Goal: Download file/media

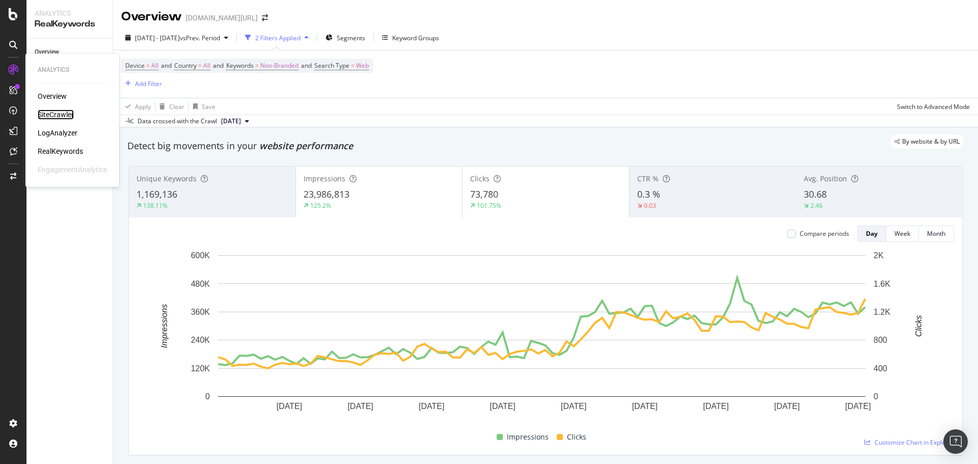
click at [52, 115] on div "SiteCrawler" at bounding box center [56, 115] width 36 height 10
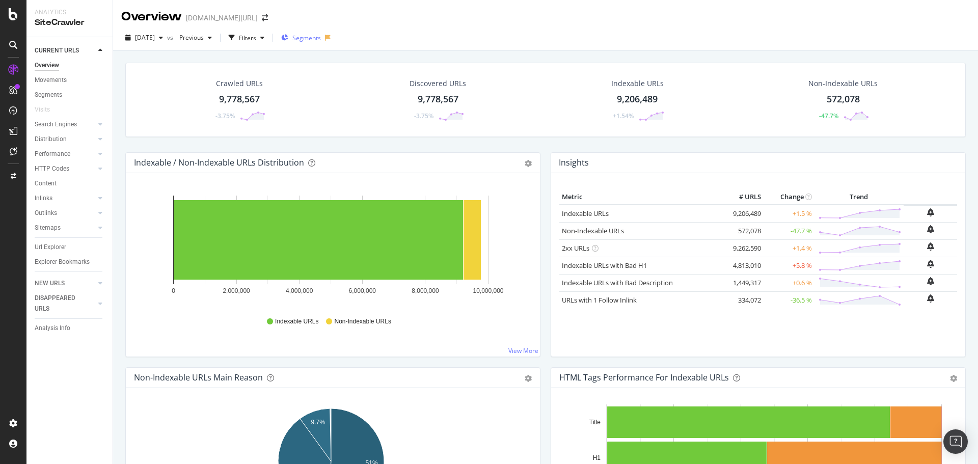
click at [321, 35] on span "Segments" at bounding box center [307, 38] width 29 height 9
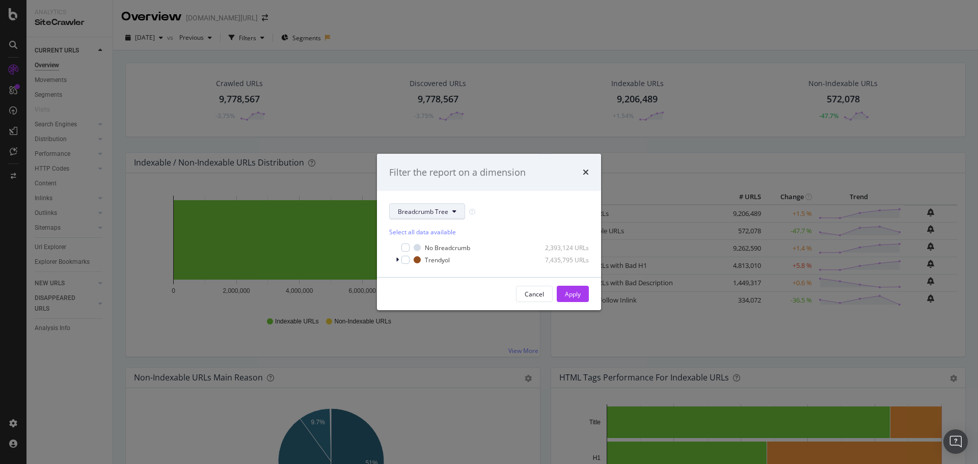
click at [414, 215] on span "Breadcrumb Tree" at bounding box center [423, 211] width 50 height 9
click at [416, 95] on div "Filter the report on a dimension Breadcrumb Tree Select all data available No B…" at bounding box center [489, 232] width 978 height 464
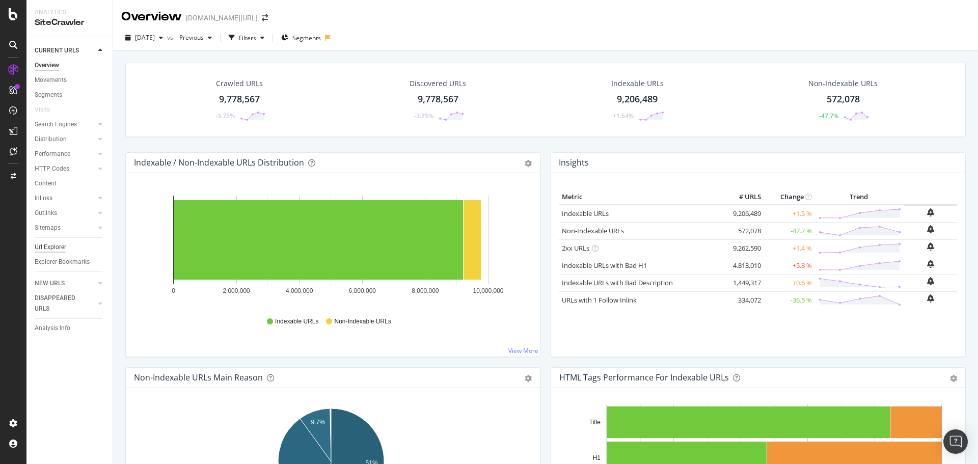
click at [61, 252] on div "Url Explorer" at bounding box center [51, 247] width 32 height 11
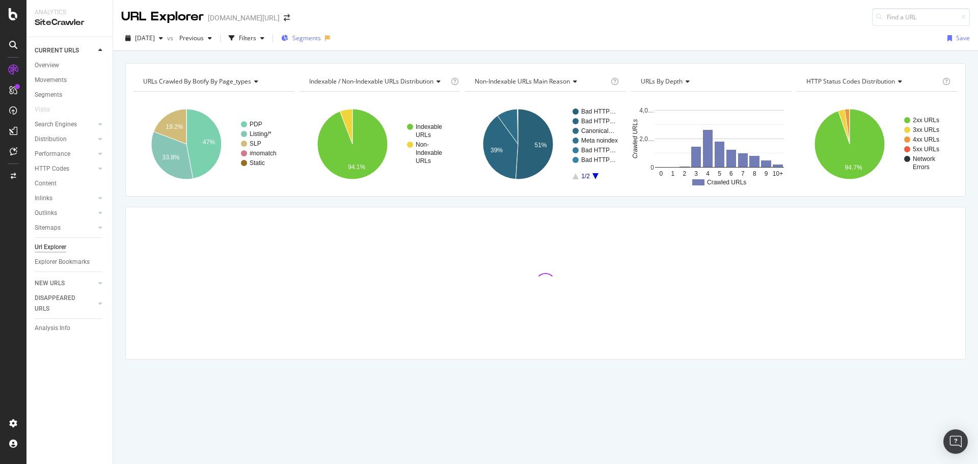
click at [321, 41] on span "Segments" at bounding box center [307, 38] width 29 height 9
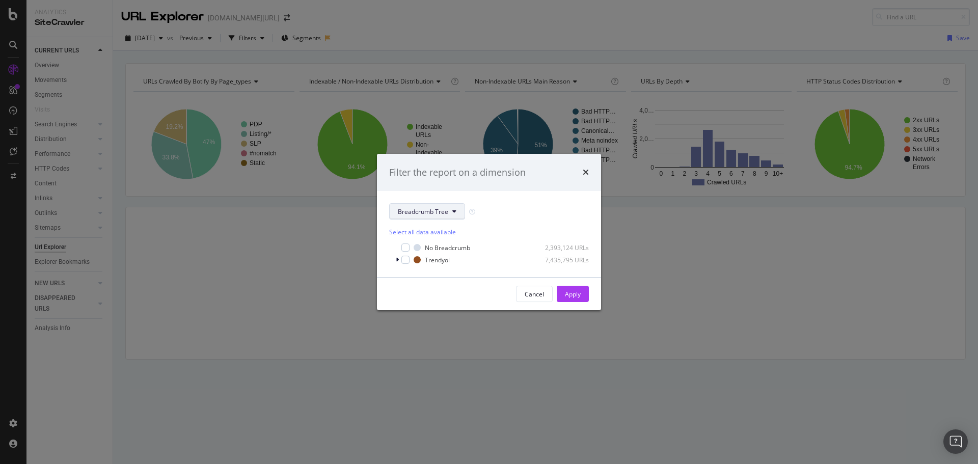
click at [407, 217] on button "Breadcrumb Tree" at bounding box center [427, 211] width 76 height 16
click at [415, 244] on span "Page-Types" at bounding box center [431, 248] width 66 height 9
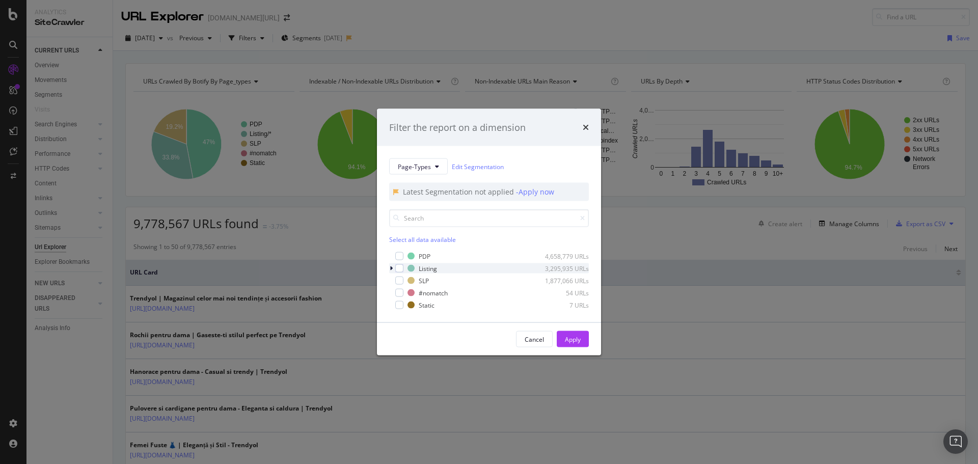
click at [391, 269] on icon "modal" at bounding box center [391, 269] width 3 height 6
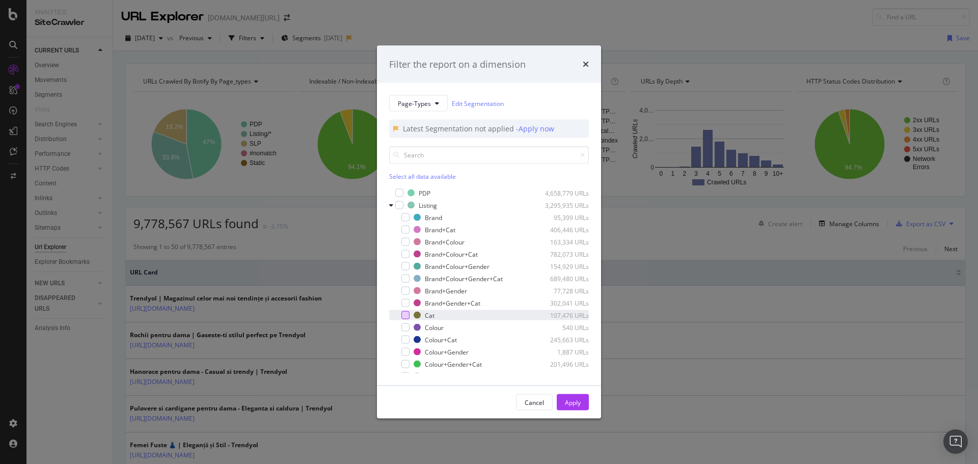
click at [407, 316] on div "modal" at bounding box center [406, 315] width 8 height 8
click at [408, 231] on div "modal" at bounding box center [406, 230] width 8 height 8
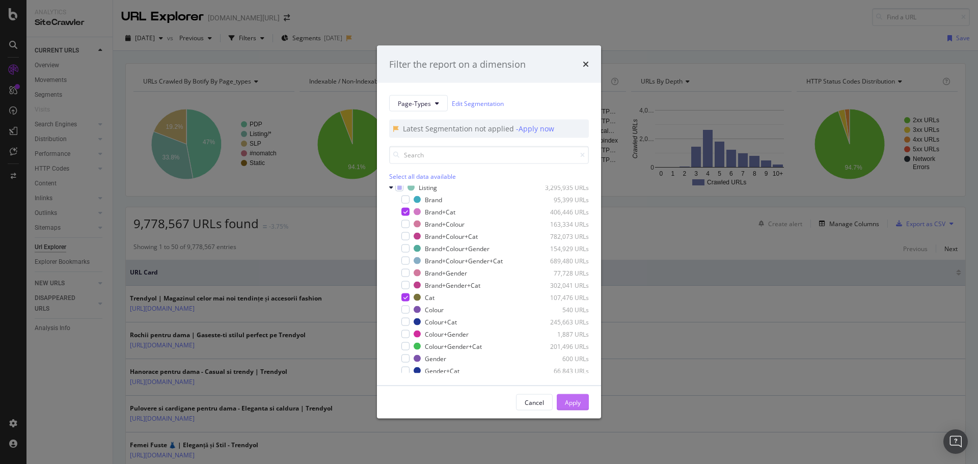
click at [580, 404] on div "Apply" at bounding box center [573, 402] width 16 height 9
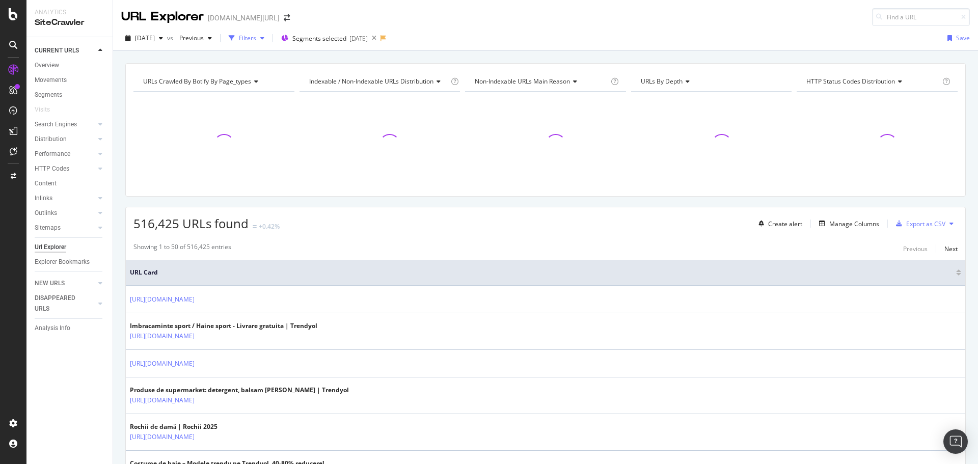
click at [256, 41] on div "Filters" at bounding box center [247, 38] width 17 height 9
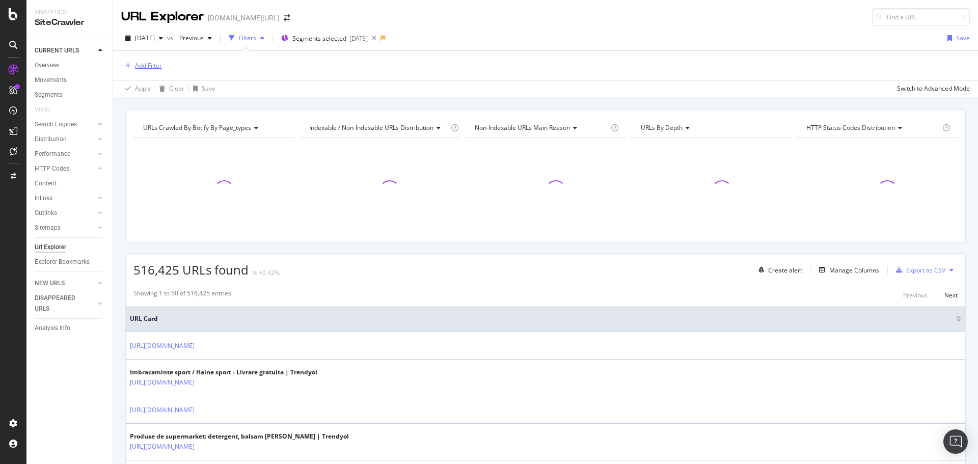
click at [151, 69] on div "Add Filter" at bounding box center [148, 65] width 27 height 9
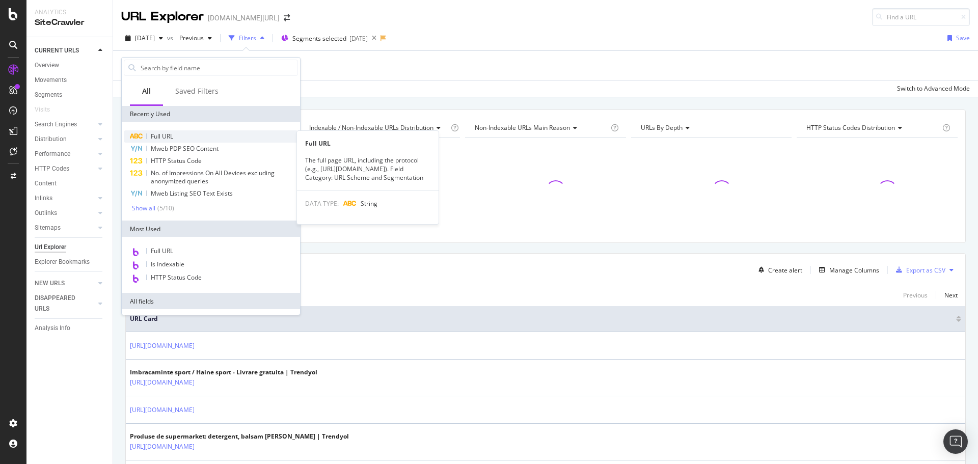
click at [168, 138] on span "Full URL" at bounding box center [162, 136] width 22 height 9
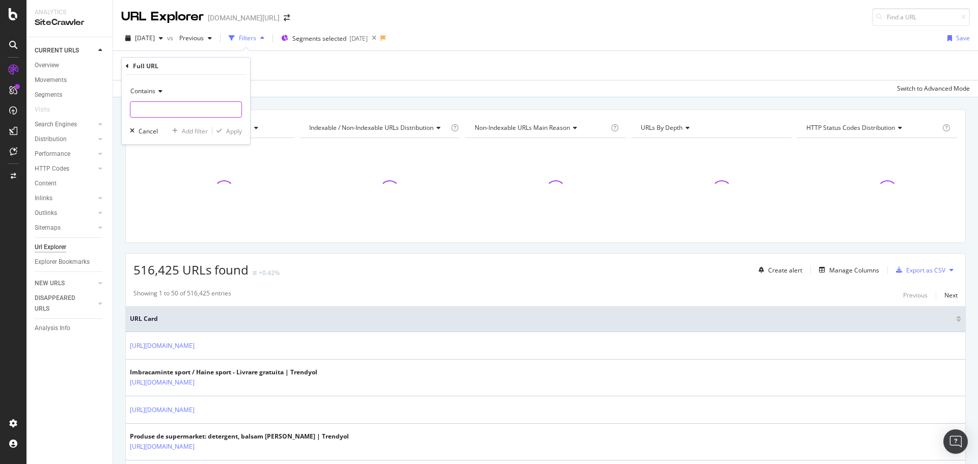
click at [186, 105] on input "text" at bounding box center [185, 109] width 111 height 16
type input "pi="
click at [152, 96] on div "Contains" at bounding box center [186, 91] width 112 height 16
click at [160, 205] on span "Doesn't contain" at bounding box center [157, 205] width 44 height 9
click at [234, 135] on div "Apply" at bounding box center [234, 131] width 16 height 9
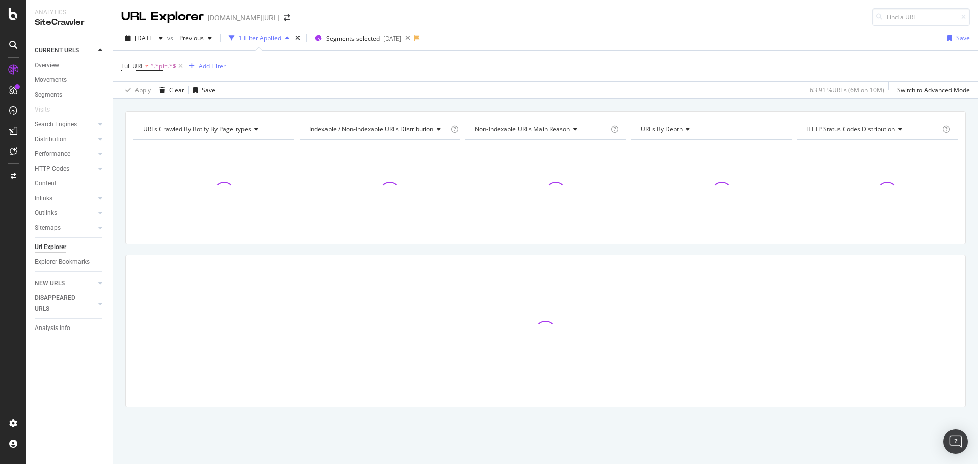
click at [220, 64] on div "Add Filter" at bounding box center [212, 66] width 27 height 9
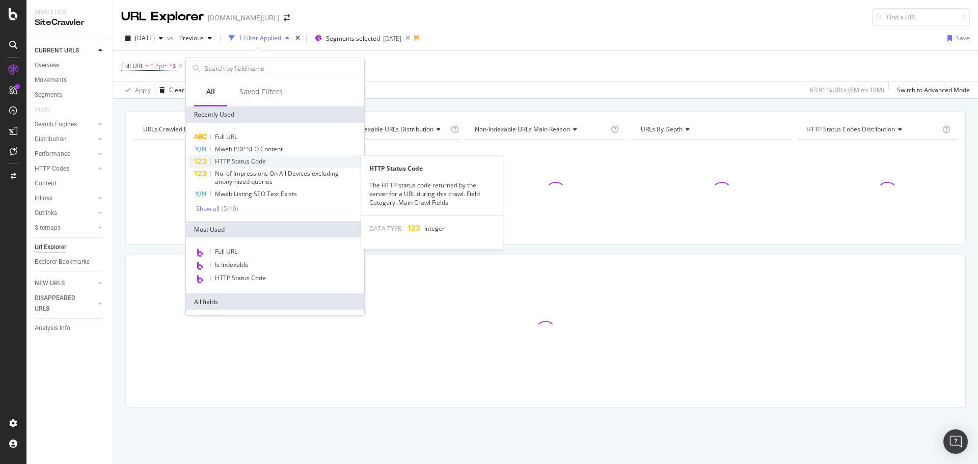
click at [243, 161] on span "HTTP Status Code" at bounding box center [240, 161] width 51 height 9
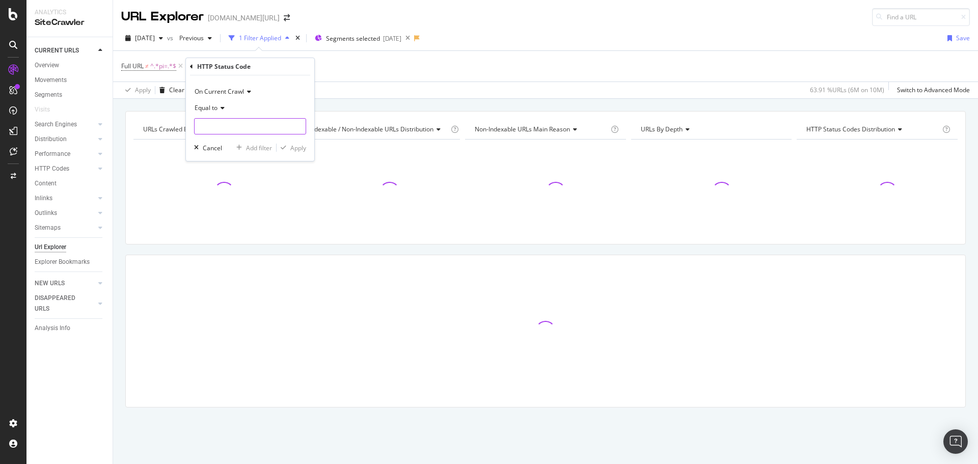
click at [246, 128] on input "number" at bounding box center [250, 126] width 112 height 16
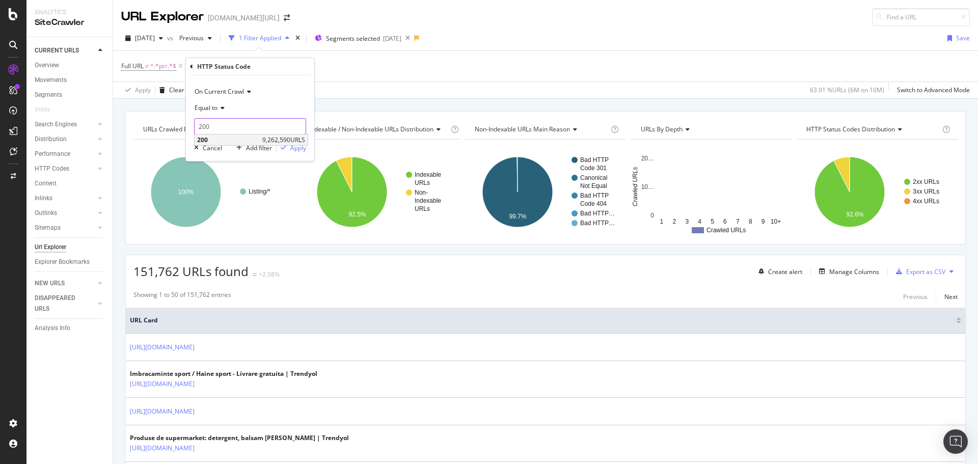
type input "200"
click at [244, 141] on span "200" at bounding box center [228, 140] width 63 height 9
drag, startPoint x: 289, startPoint y: 146, endPoint x: 363, endPoint y: 109, distance: 82.3
click at [290, 146] on div "Apply" at bounding box center [292, 147] width 30 height 9
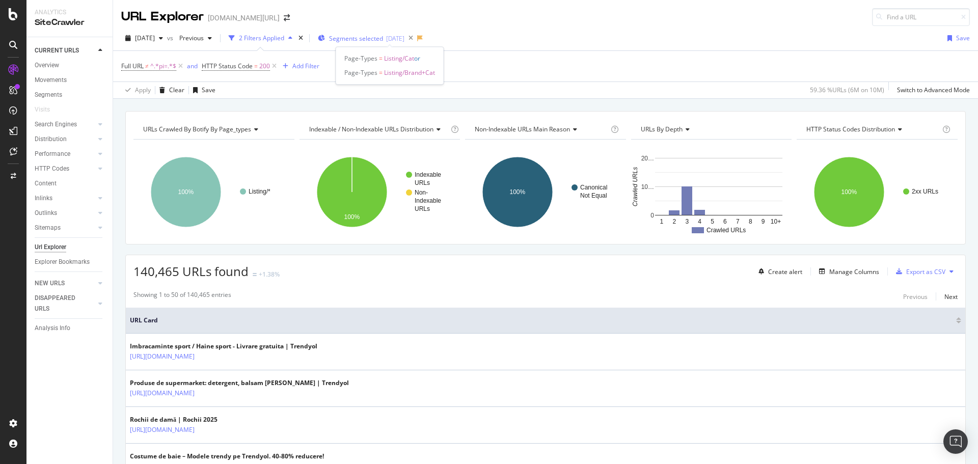
click at [376, 39] on span "Segments selected" at bounding box center [356, 38] width 54 height 9
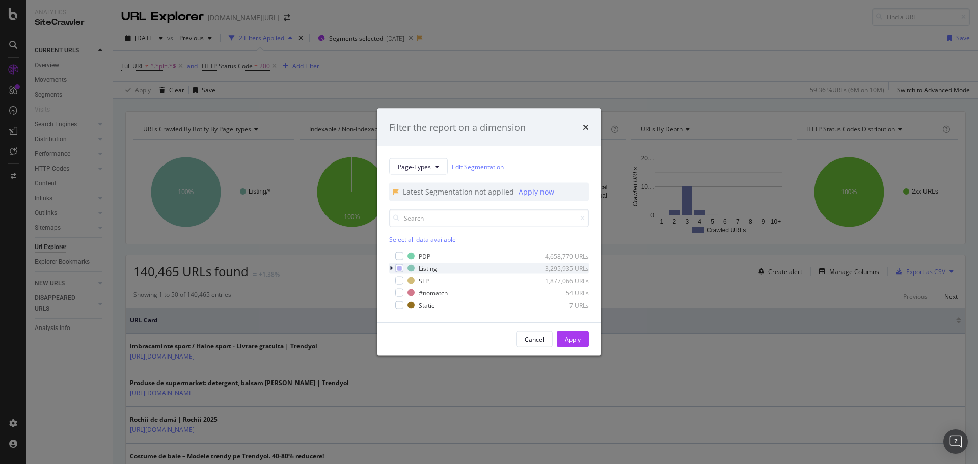
click at [392, 269] on icon "modal" at bounding box center [391, 269] width 3 height 6
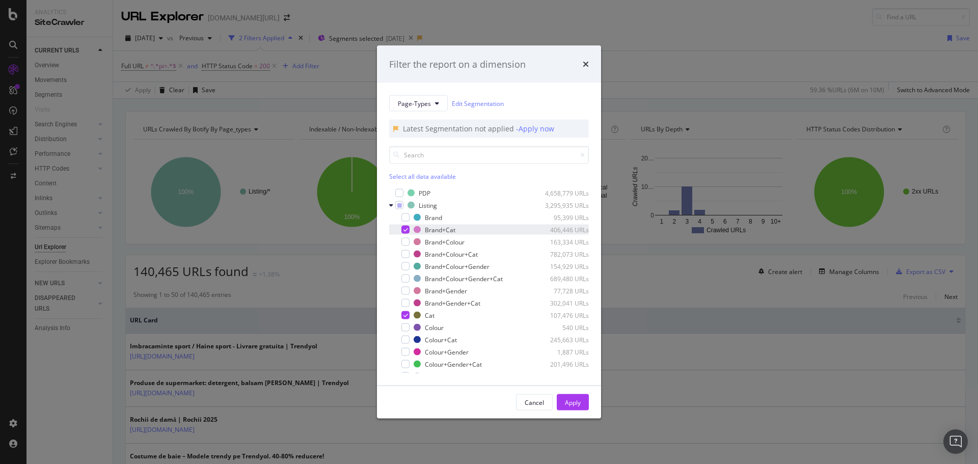
click at [405, 229] on icon "modal" at bounding box center [406, 229] width 5 height 5
click at [580, 413] on div "Cancel Apply" at bounding box center [489, 402] width 224 height 33
click at [579, 410] on button "Apply" at bounding box center [573, 402] width 32 height 16
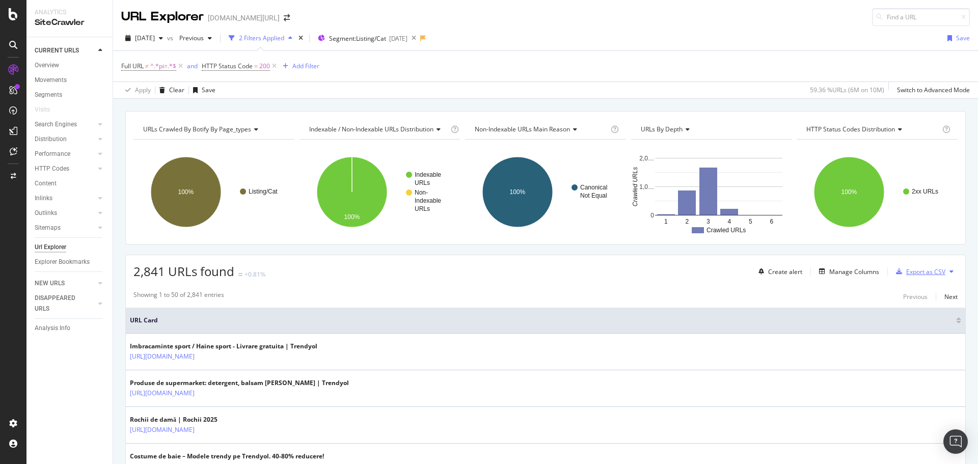
click at [896, 273] on icon "button" at bounding box center [899, 272] width 6 height 6
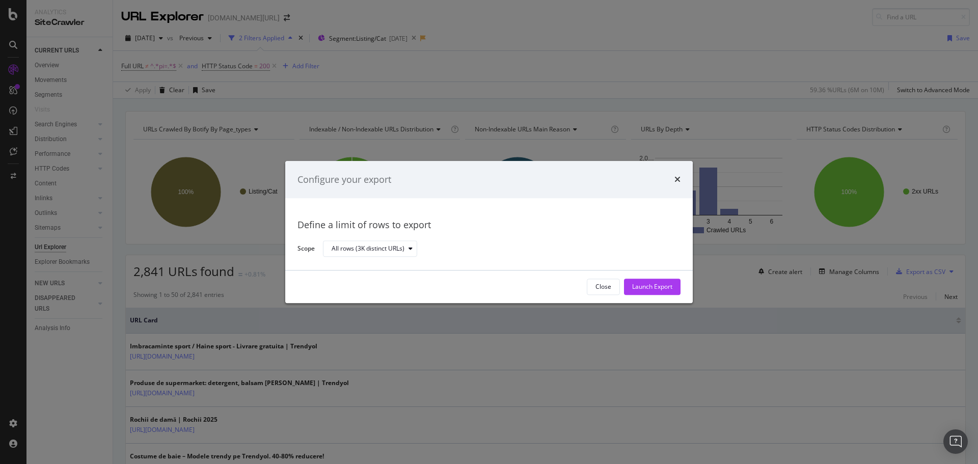
click at [591, 143] on div "Configure your export Define a limit of rows to export Scope All rows (3K disti…" at bounding box center [489, 232] width 978 height 464
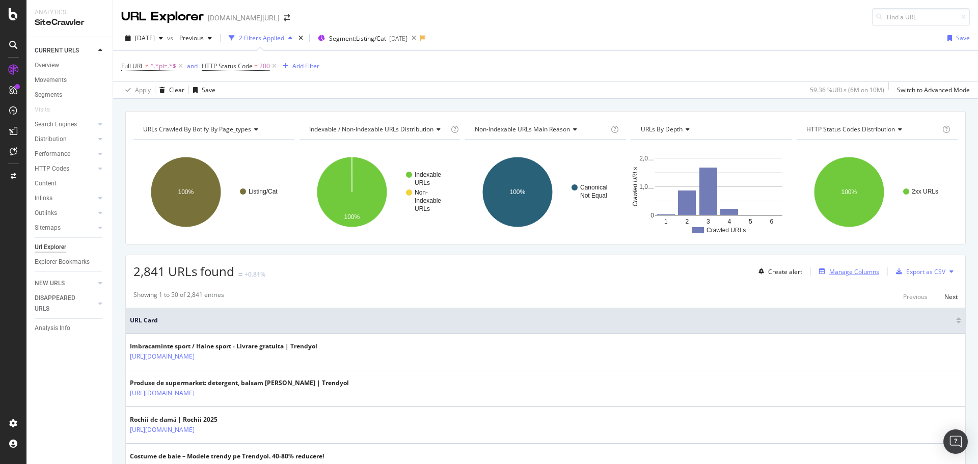
click at [830, 271] on div "Manage Columns" at bounding box center [855, 272] width 50 height 9
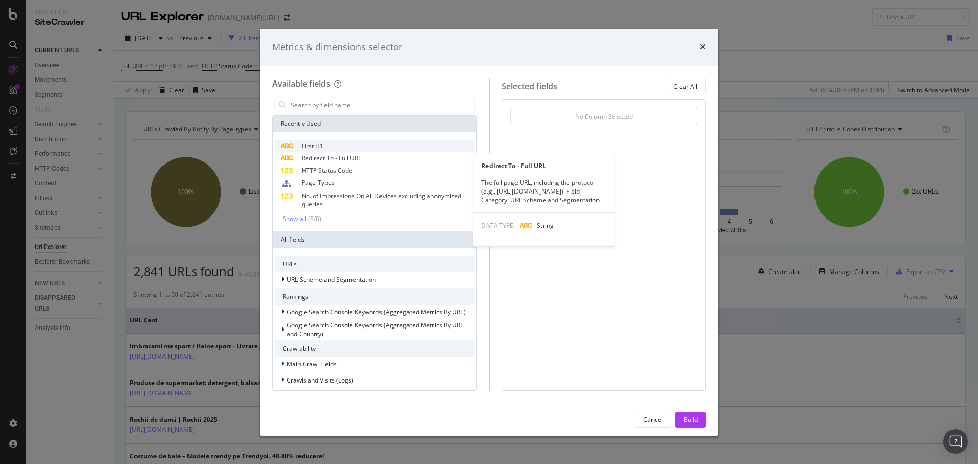
click at [363, 146] on div "First H1" at bounding box center [375, 146] width 200 height 12
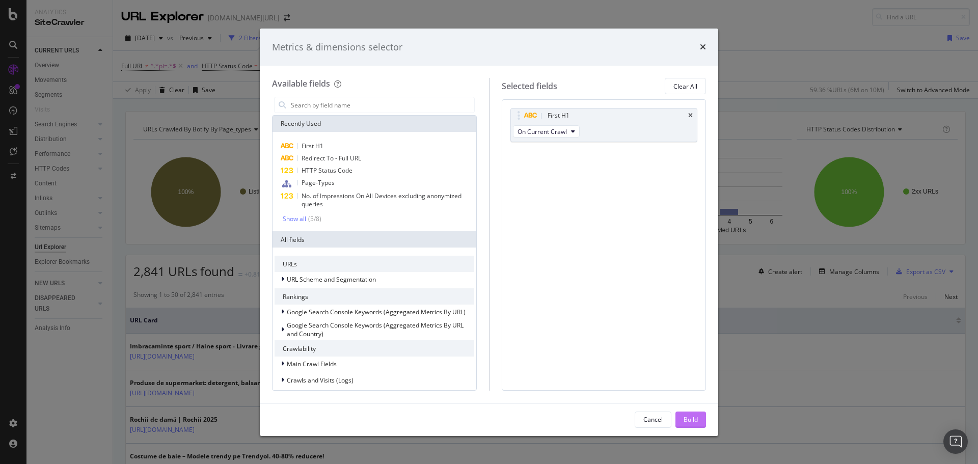
click at [685, 421] on div "Build" at bounding box center [691, 419] width 14 height 9
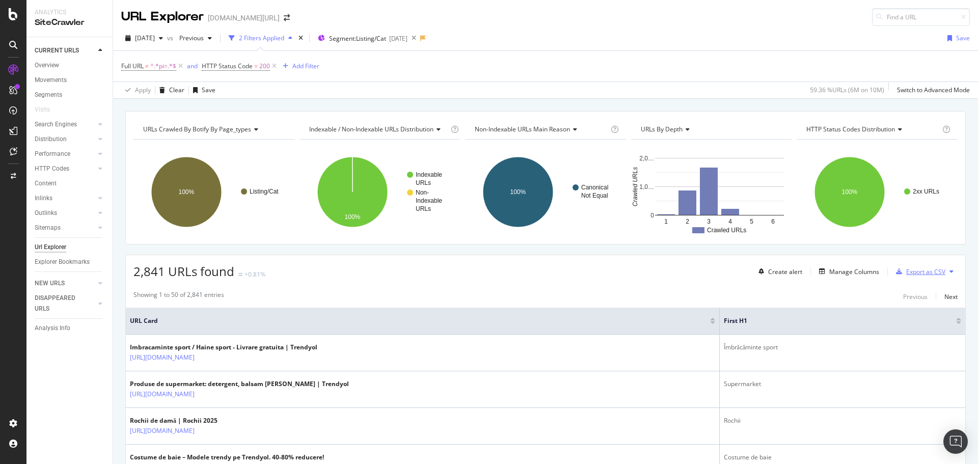
click at [897, 268] on div "Export as CSV" at bounding box center [919, 271] width 54 height 15
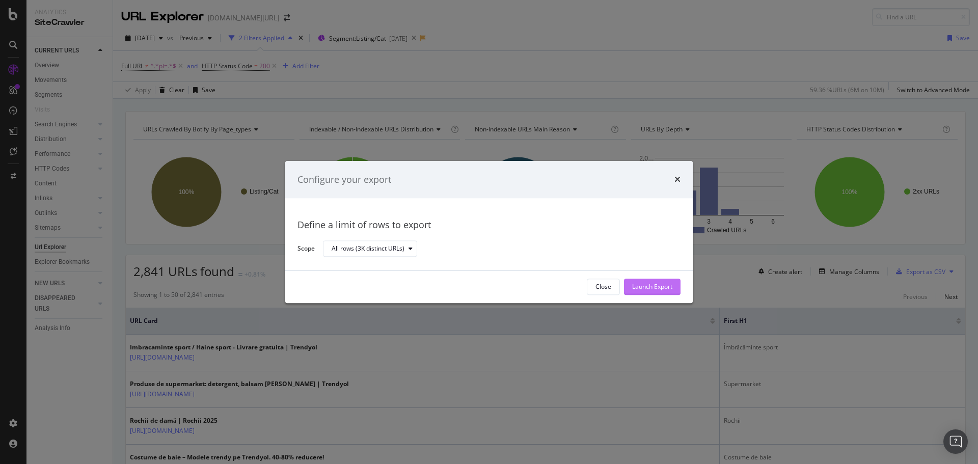
click at [640, 287] on div "Launch Export" at bounding box center [652, 287] width 40 height 9
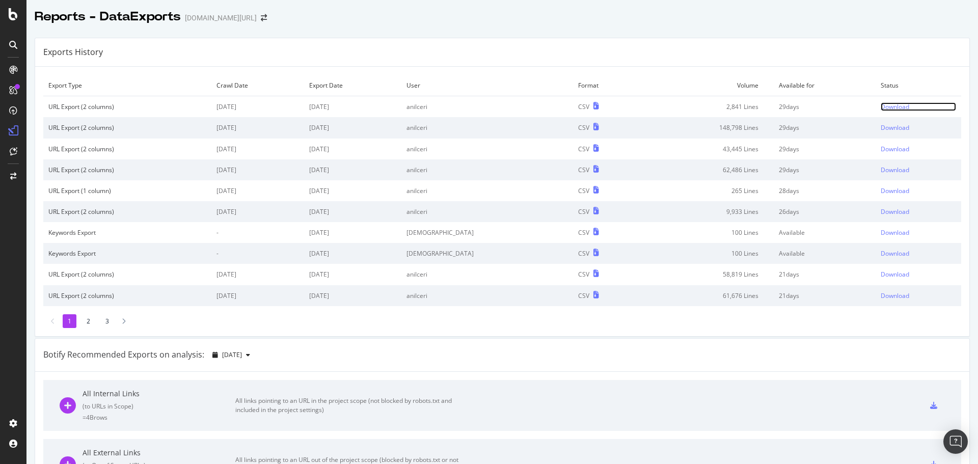
click at [881, 107] on div "Download" at bounding box center [895, 106] width 29 height 9
